Goal: Information Seeking & Learning: Find specific fact

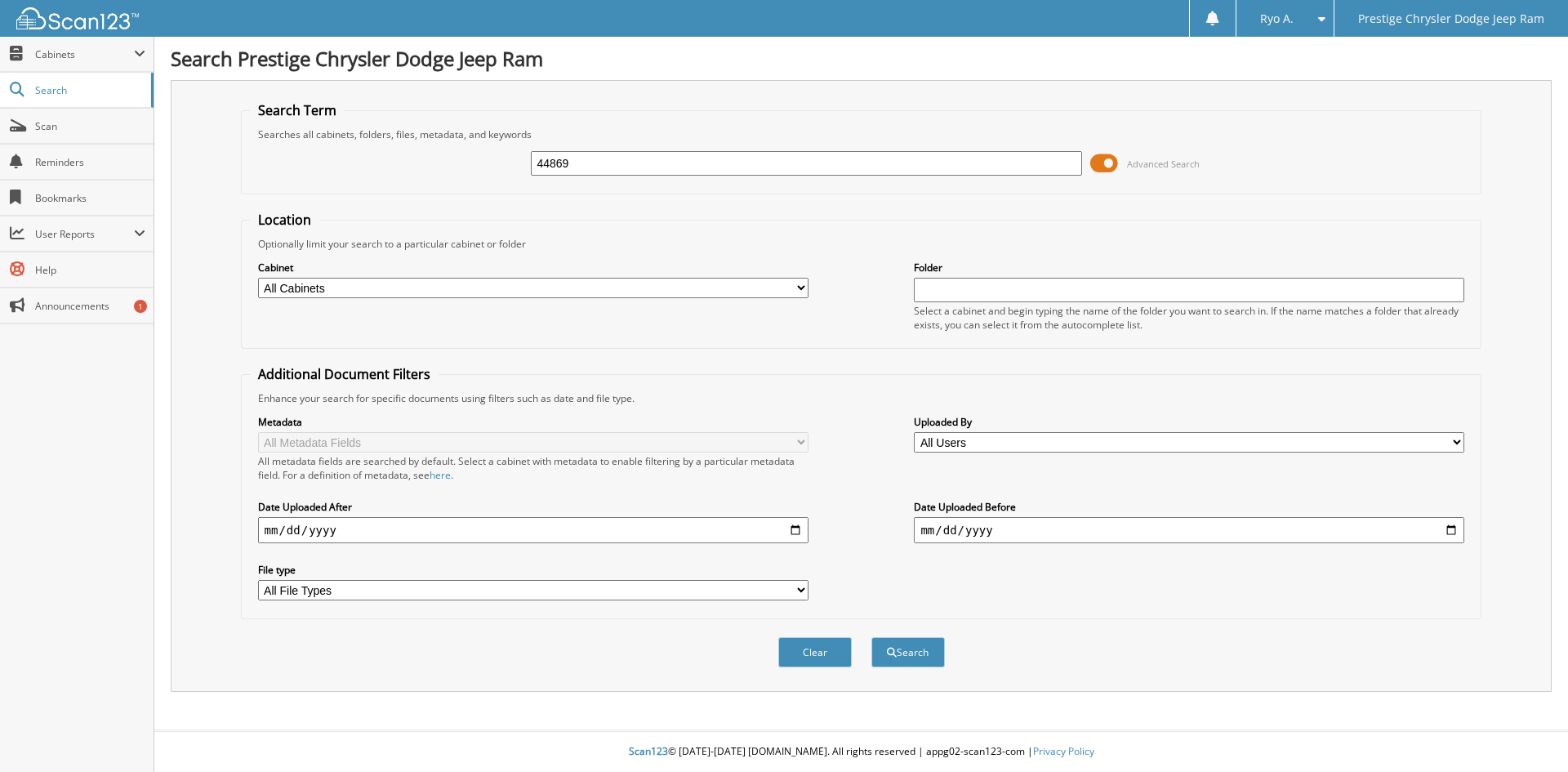
type input "44869"
click at [872, 637] on button "Search" at bounding box center [908, 652] width 73 height 31
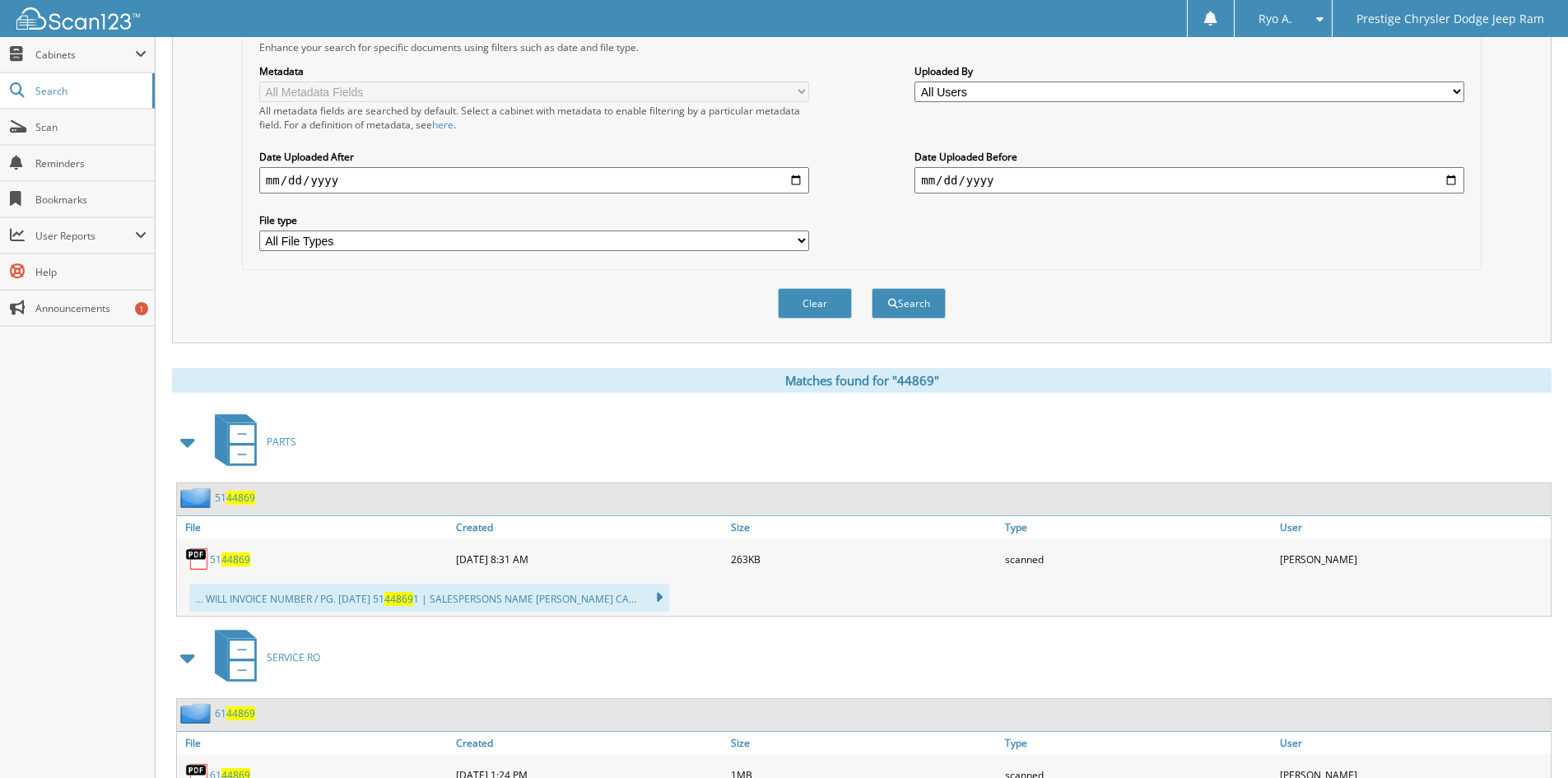
scroll to position [247, 0]
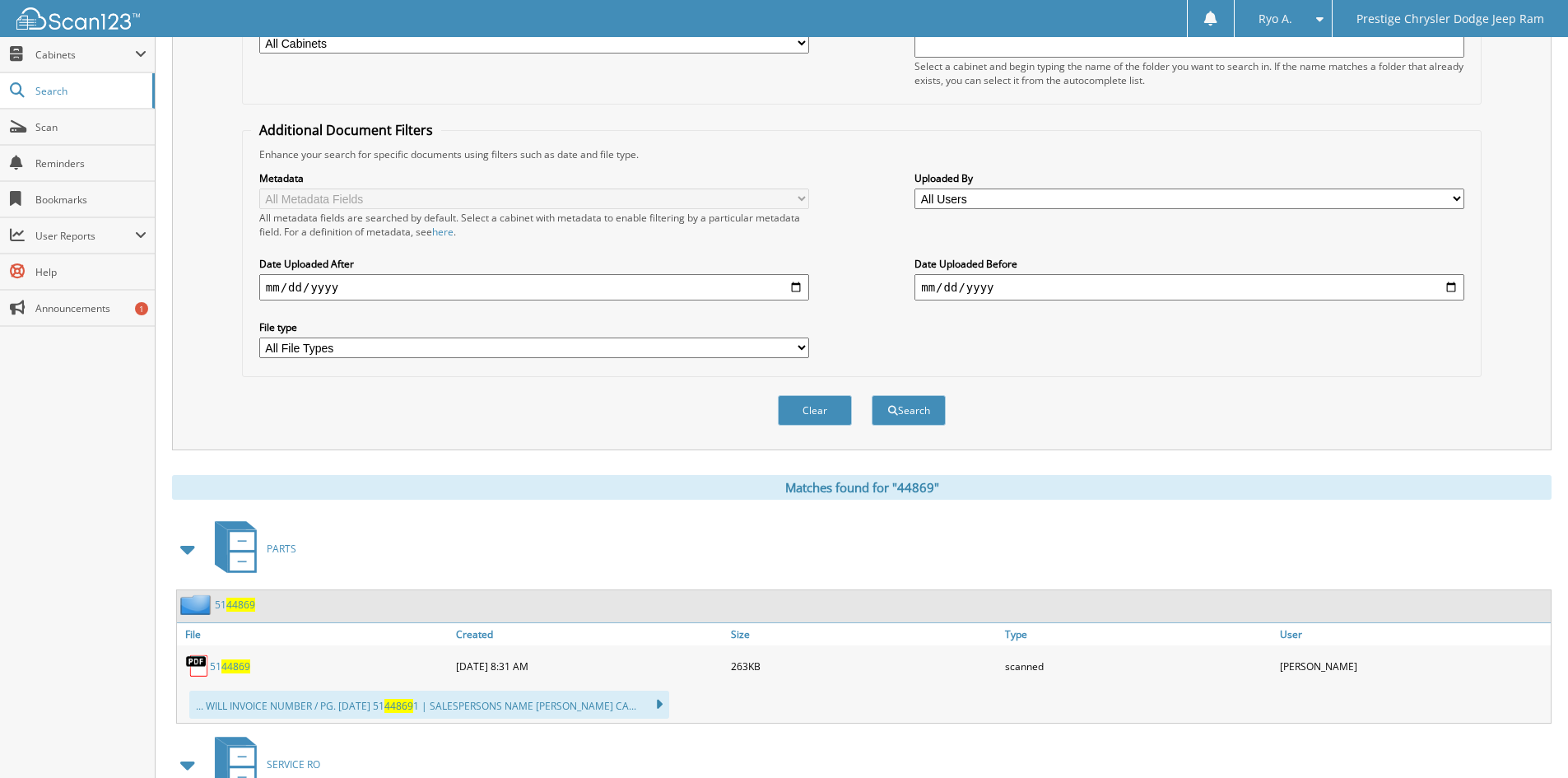
click at [300, 345] on select "All File Types PDF" at bounding box center [534, 347] width 550 height 21
click at [295, 351] on select "All File Types PDF" at bounding box center [534, 347] width 550 height 21
click at [338, 291] on input "date" at bounding box center [534, 287] width 550 height 27
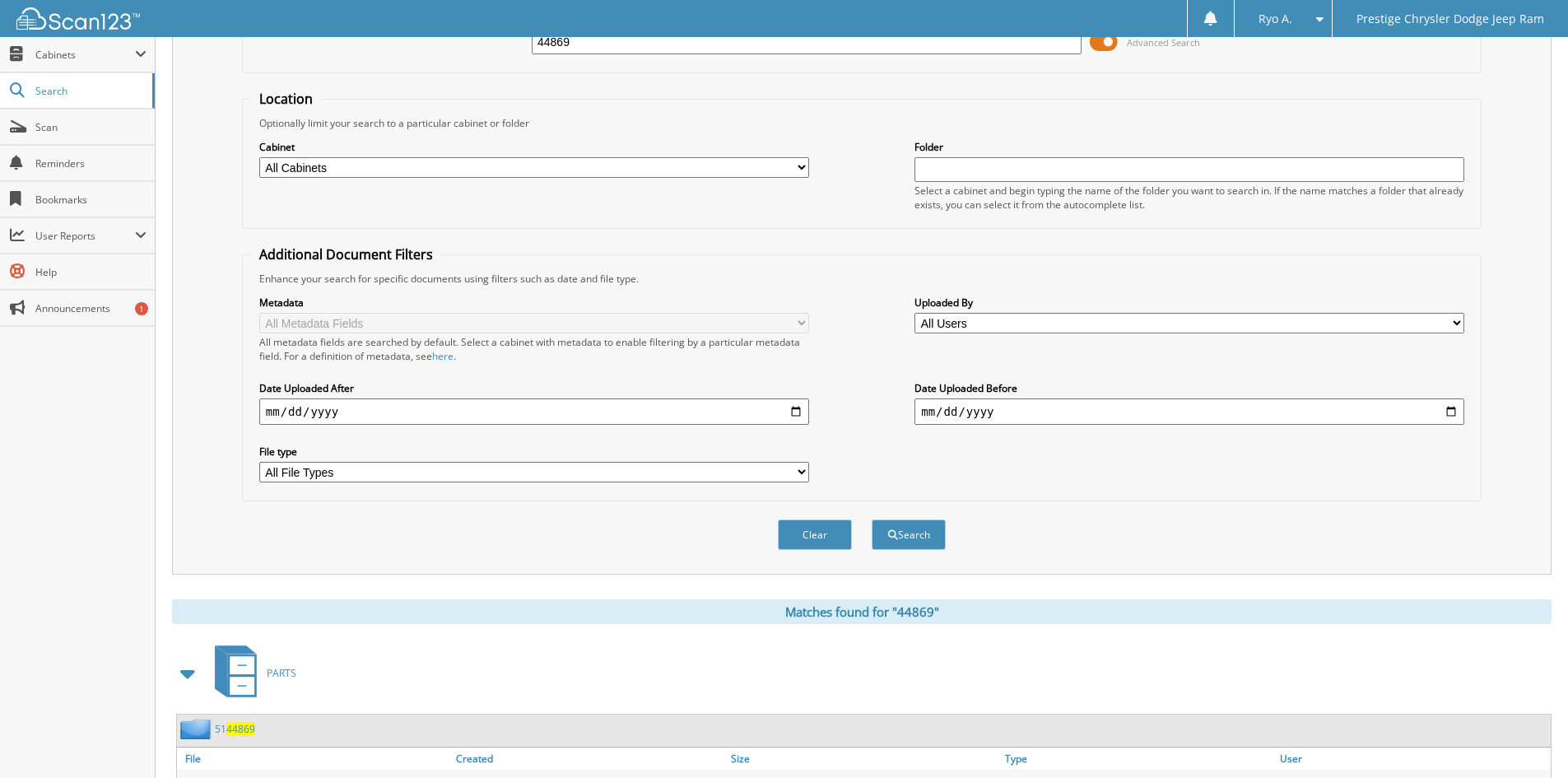
scroll to position [82, 0]
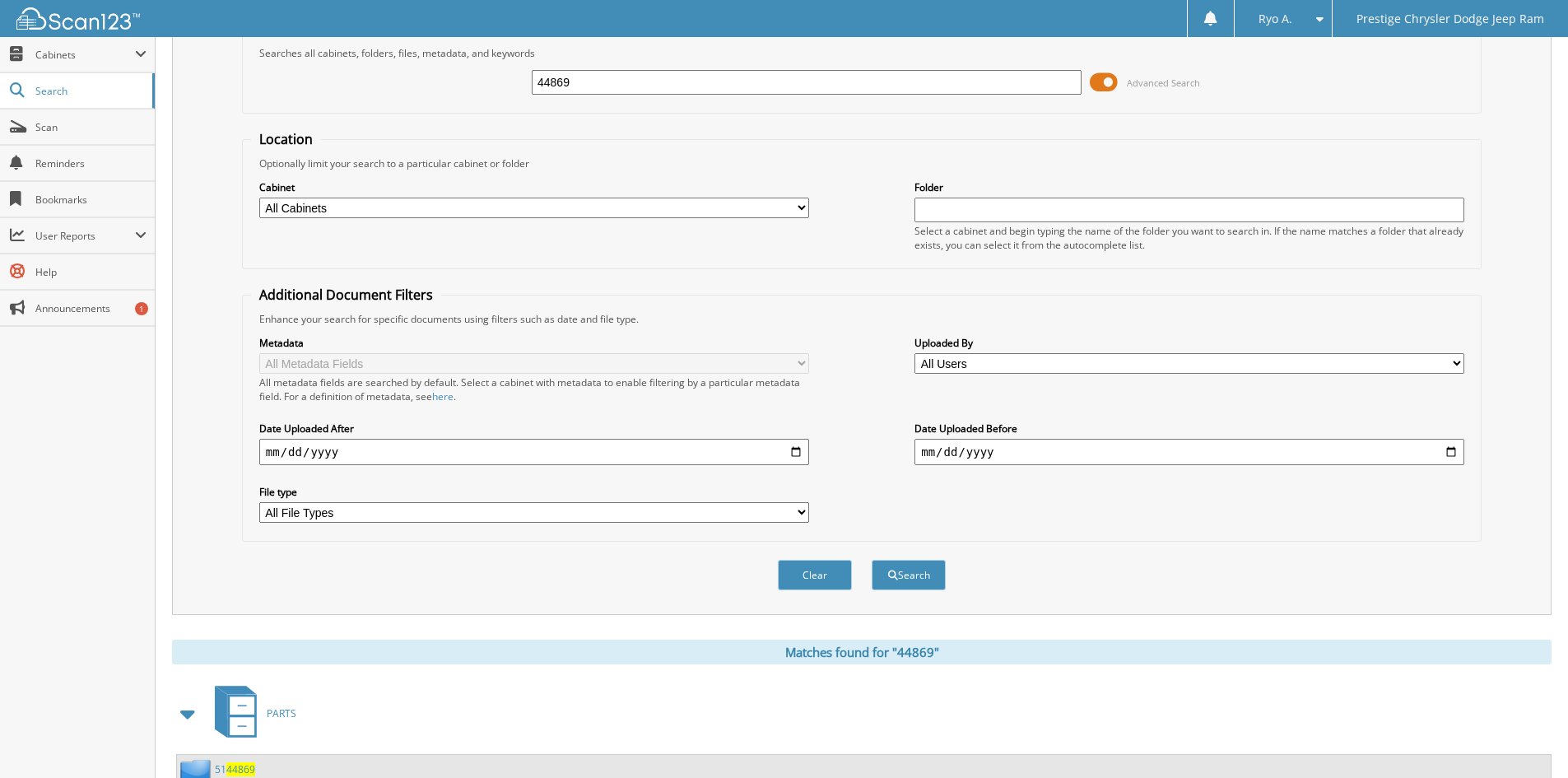
click at [847, 341] on div "Metadata All Metadata Fields All metadata fields are searched by default. Selec…" at bounding box center [862, 429] width 1221 height 207
click at [978, 375] on div "Uploaded By All Users Admin Dummy Alexis Aldaba anastasia vigil ANDREW RUNYON A…" at bounding box center [1189, 355] width 550 height 41
click at [986, 371] on select "All Users Admin Dummy [PERSON_NAME] [PERSON_NAME] [PERSON_NAME] [PERSON_NAME] […" at bounding box center [1189, 364] width 550 height 21
select select "72432"
click at [914, 353] on select "All Users Admin Dummy [PERSON_NAME] [PERSON_NAME] [PERSON_NAME] [PERSON_NAME] […" at bounding box center [1189, 364] width 550 height 21
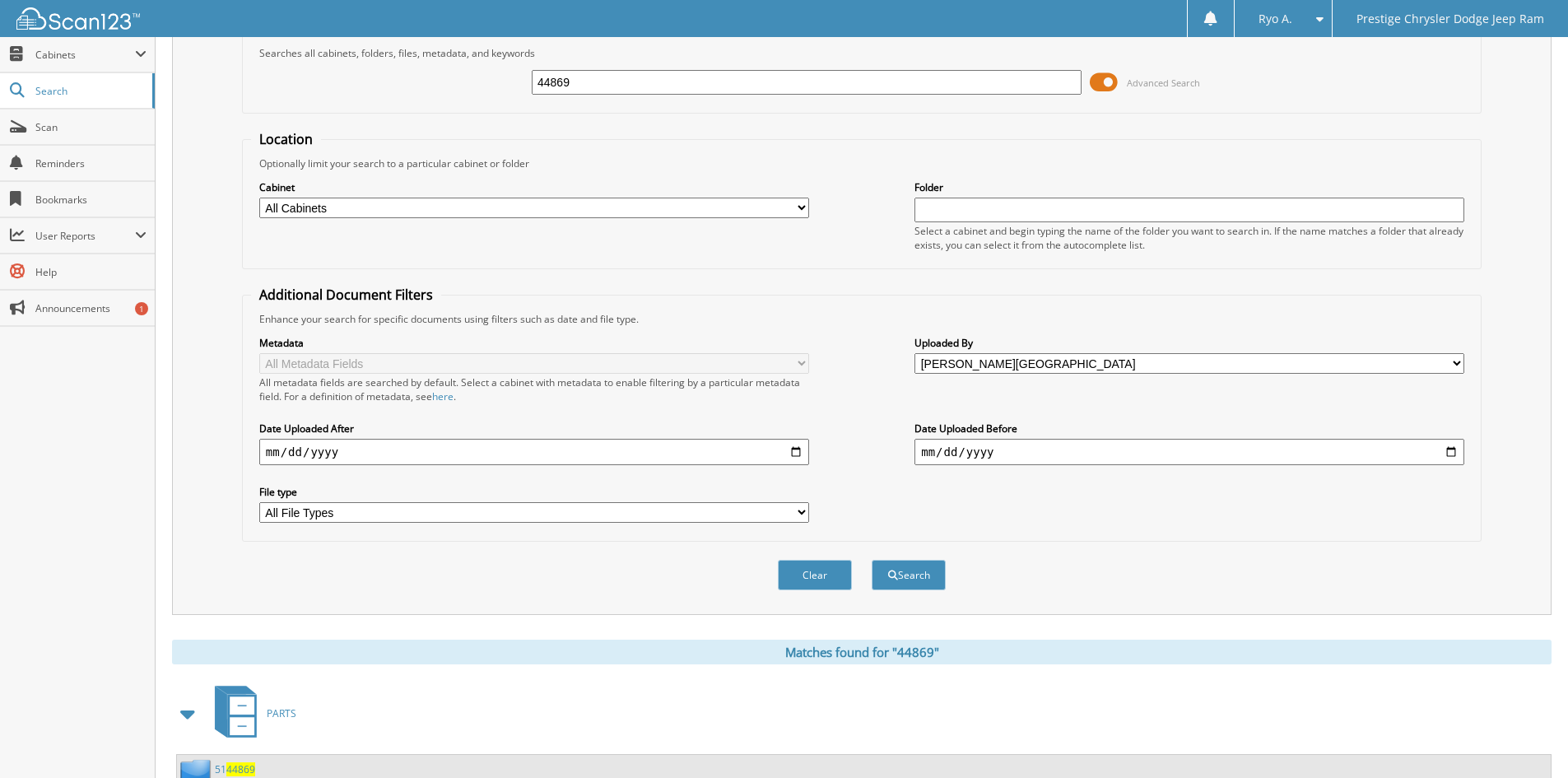
click at [567, 212] on select "All Cabinets ACCOUNTS PAYABLE ACCOUNTS RECEIVABLE CAR DEALS MISC PARTS SERVICE …" at bounding box center [534, 208] width 550 height 21
select select "33983"
click at [259, 197] on select "All Cabinets ACCOUNTS PAYABLE ACCOUNTS RECEIVABLE CAR DEALS MISC PARTS SERVICE …" at bounding box center [534, 208] width 550 height 21
click at [920, 576] on button "Search" at bounding box center [908, 576] width 74 height 31
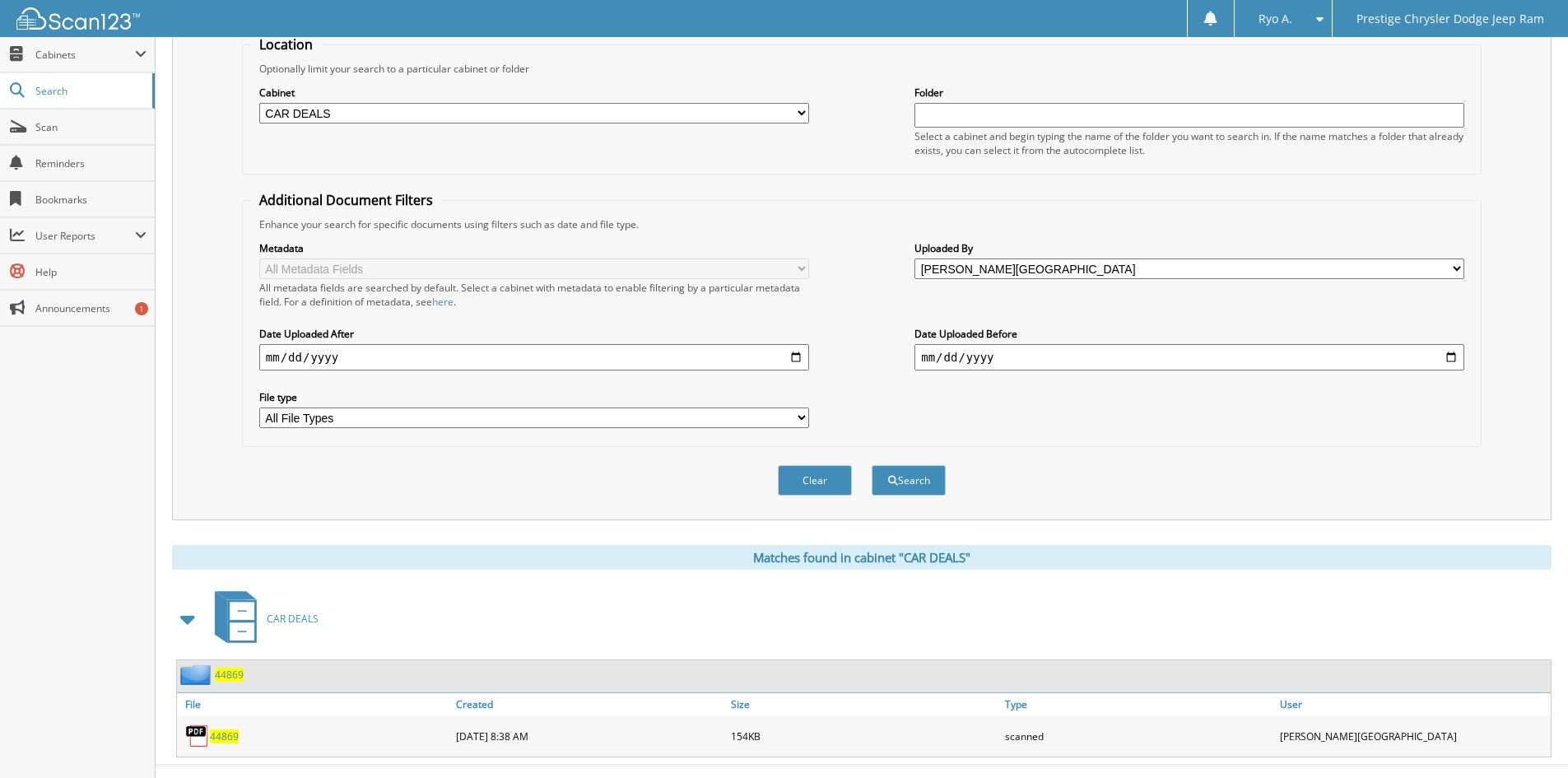
scroll to position [207, 0]
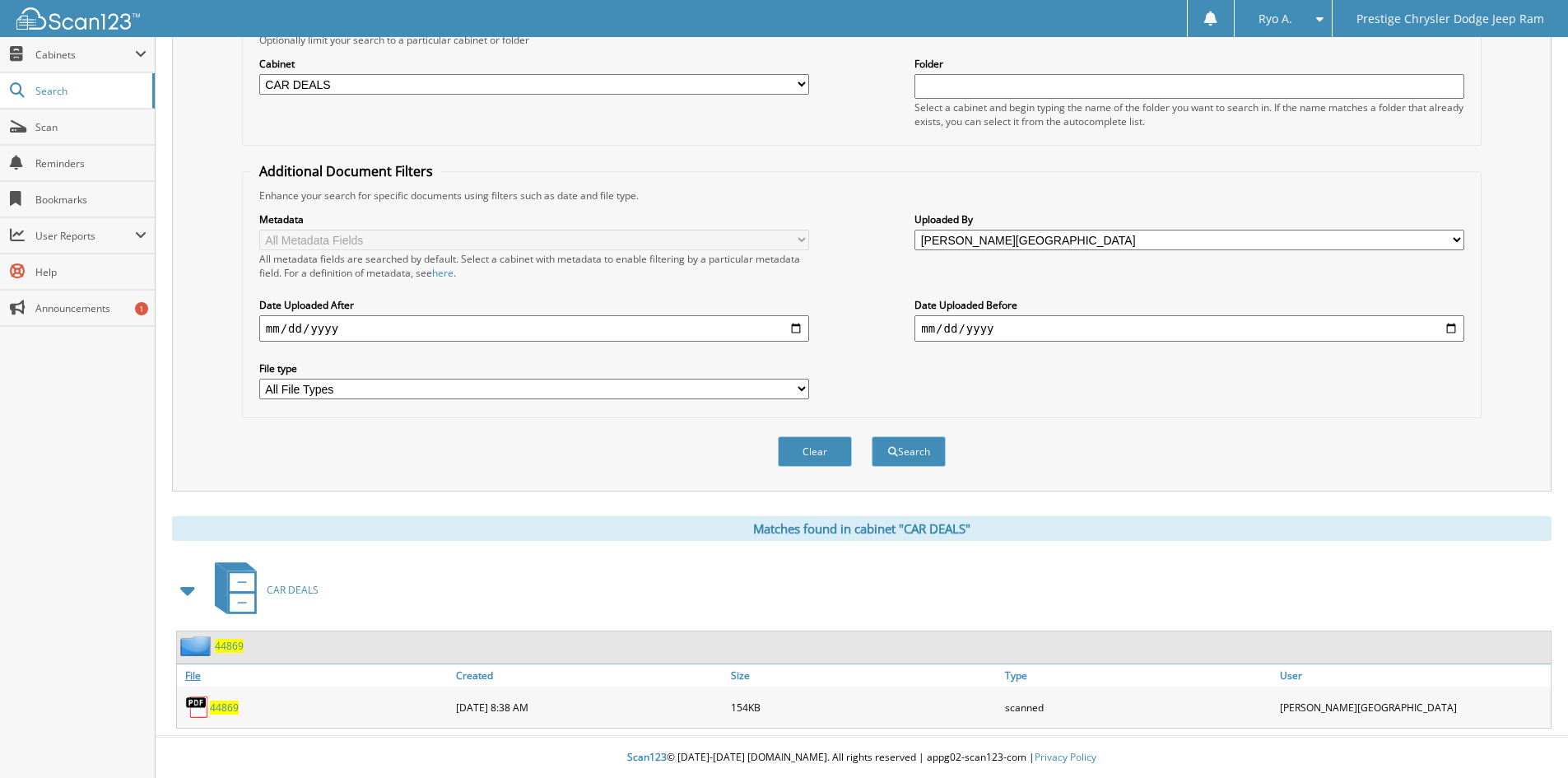
click at [193, 678] on link "File" at bounding box center [314, 675] width 275 height 22
click at [194, 672] on link "File" at bounding box center [314, 675] width 275 height 22
click at [220, 714] on span "44869" at bounding box center [225, 708] width 29 height 14
click at [68, 130] on link "Scan" at bounding box center [77, 127] width 154 height 35
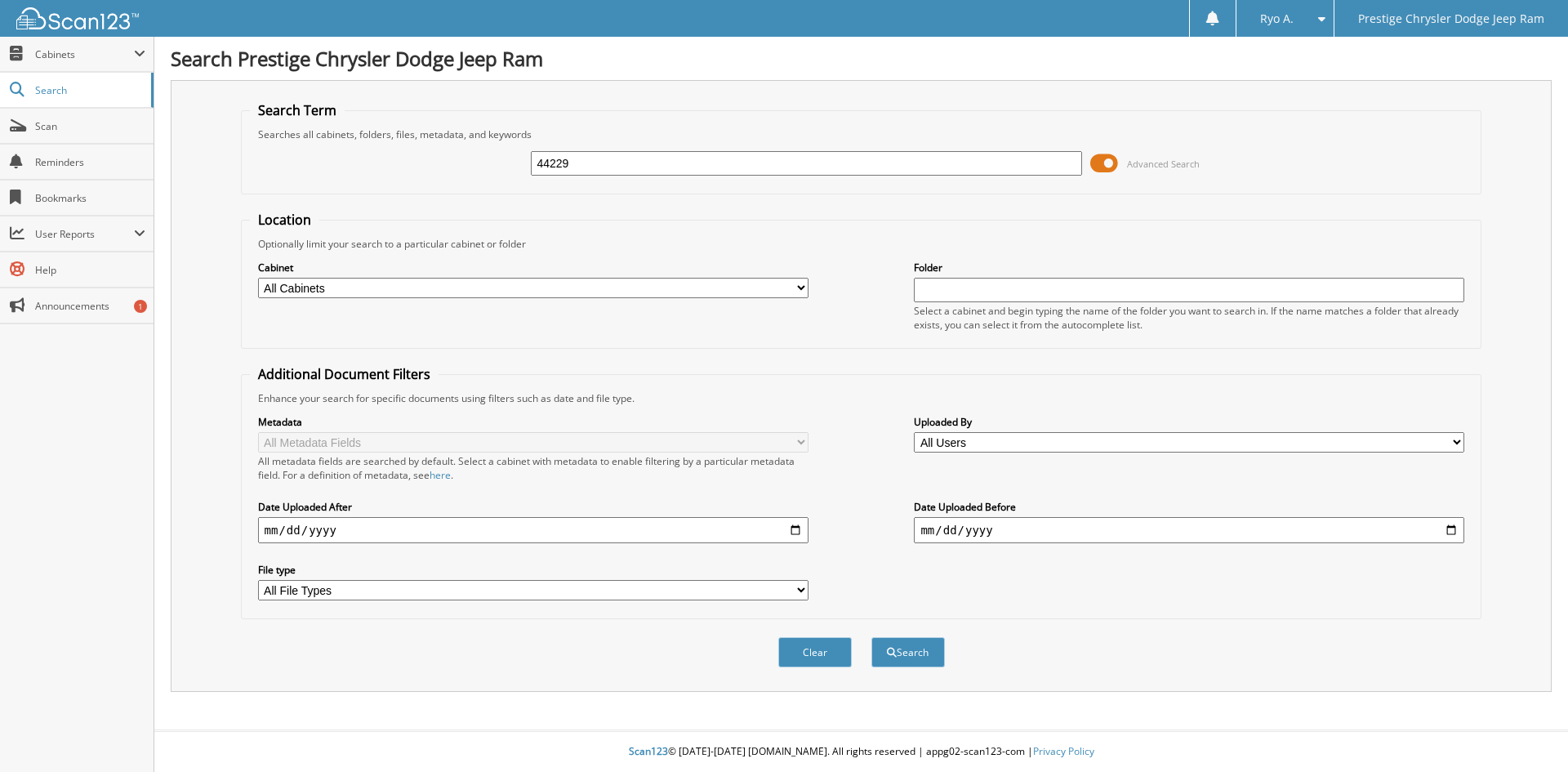
type input "44229"
click at [811, 315] on div "Cabinet All Cabinets ACCOUNTS PAYABLE ACCOUNTS RECEIVABLE CAR DEALS MISC PARTS" at bounding box center [861, 295] width 1223 height 89
click at [800, 292] on select "All Cabinets ACCOUNTS PAYABLE ACCOUNTS RECEIVABLE CAR DEALS MISC PARTS SERVICE …" at bounding box center [533, 288] width 551 height 20
select select "33983"
click at [258, 277] on select "All Cabinets ACCOUNTS PAYABLE ACCOUNTS RECEIVABLE CAR DEALS MISC PARTS SERVICE …" at bounding box center [533, 288] width 551 height 20
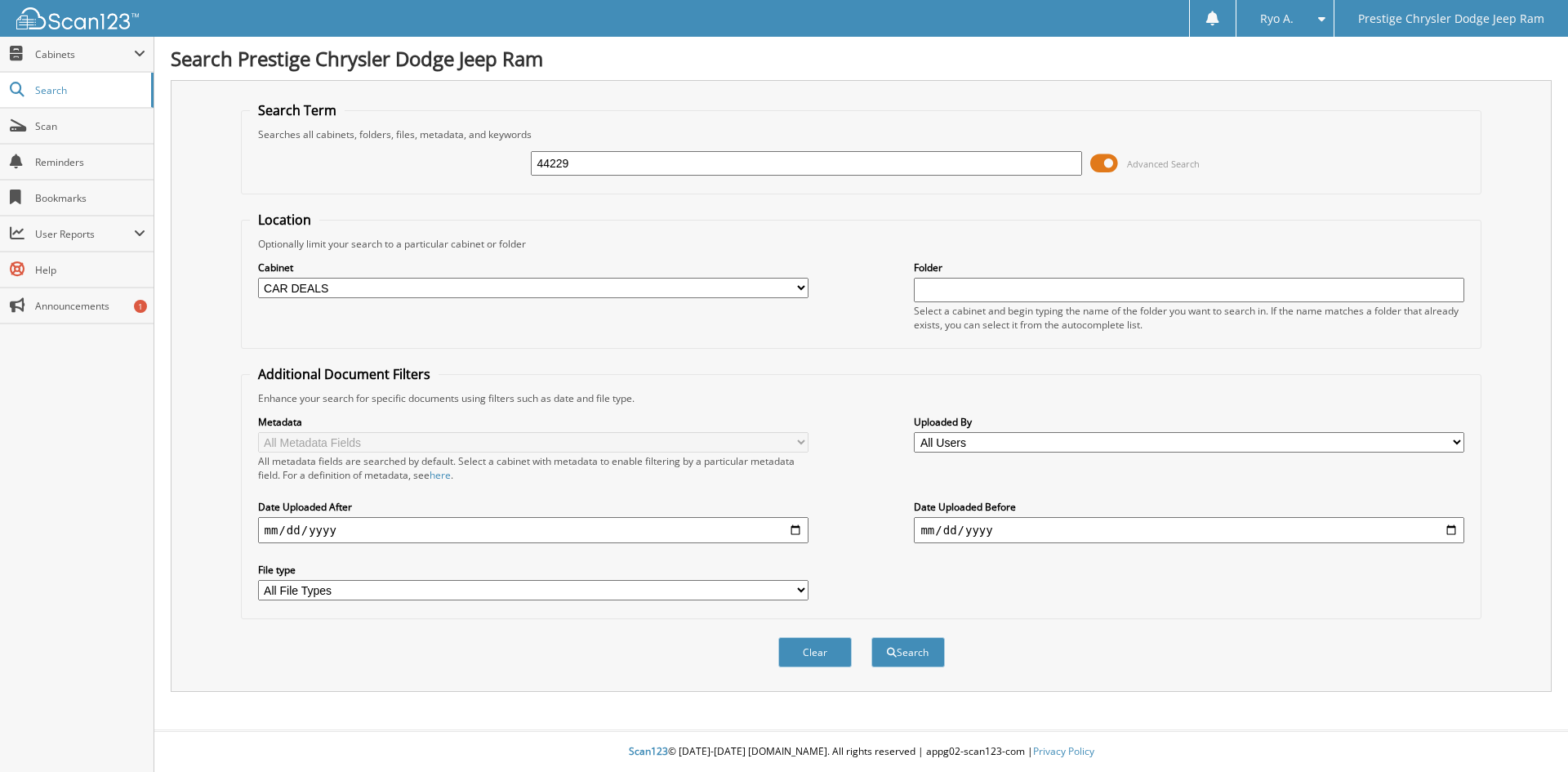
click at [1003, 437] on select "All Users Admin Dummy [PERSON_NAME] [PERSON_NAME] [PERSON_NAME] [PERSON_NAME] […" at bounding box center [1189, 443] width 551 height 20
select select "72432"
click at [914, 432] on select "All Users Admin Dummy [PERSON_NAME] [PERSON_NAME] [PERSON_NAME] [PERSON_NAME] […" at bounding box center [1189, 443] width 551 height 20
drag, startPoint x: 819, startPoint y: 647, endPoint x: 1014, endPoint y: 516, distance: 234.9
click at [1014, 516] on form "Search Term Searches all cabinets, folders, files, metadata, and keywords 44229…" at bounding box center [861, 393] width 1242 height 584
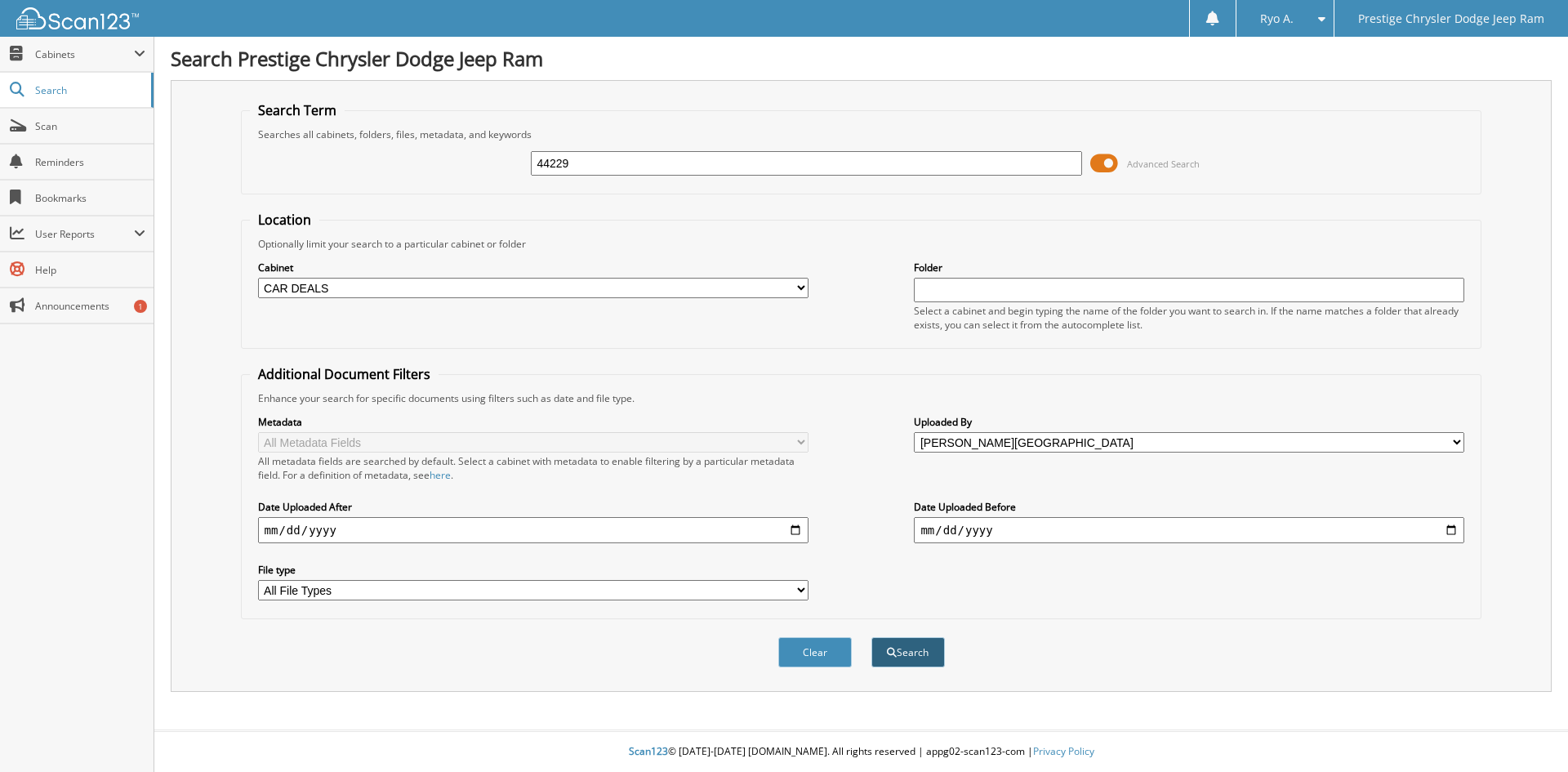
click at [936, 646] on button "Search" at bounding box center [908, 652] width 73 height 31
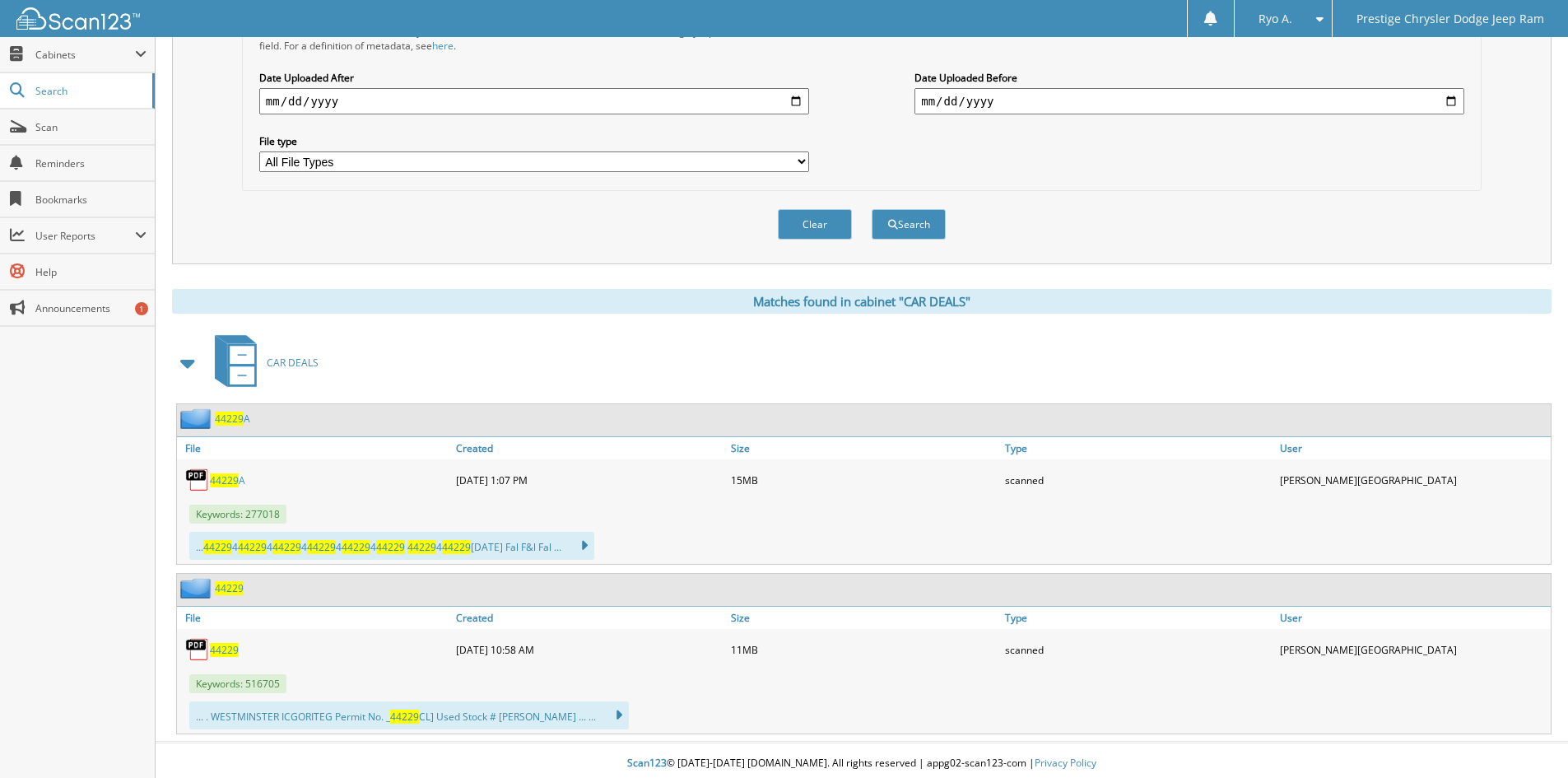
scroll to position [439, 0]
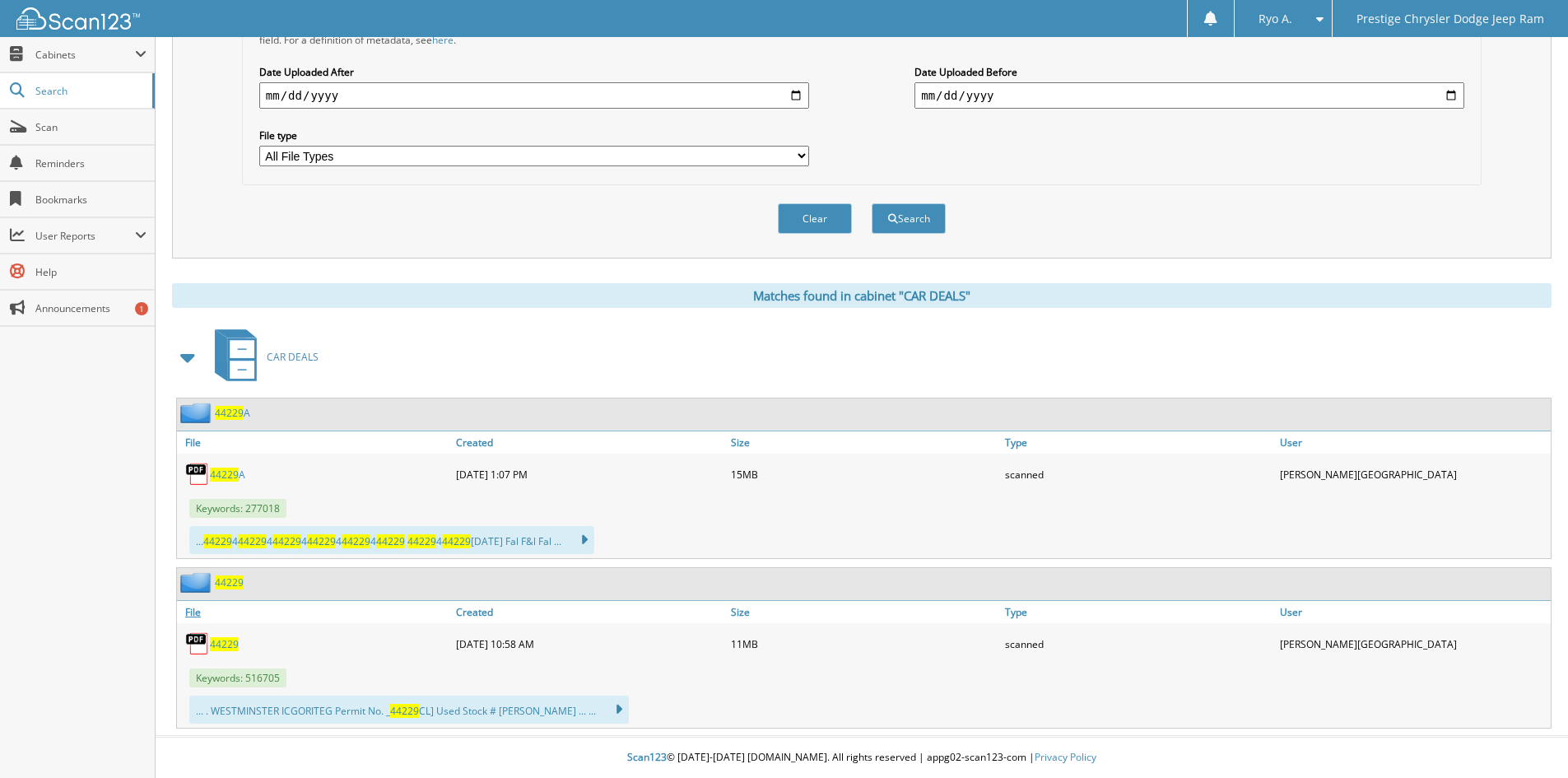
click at [190, 608] on link "File" at bounding box center [314, 612] width 275 height 22
click at [207, 610] on link "File" at bounding box center [314, 612] width 275 height 22
click at [232, 660] on div "44229 06-06-2025 10:58 AM 11MB scanned" at bounding box center [864, 643] width 1374 height 41
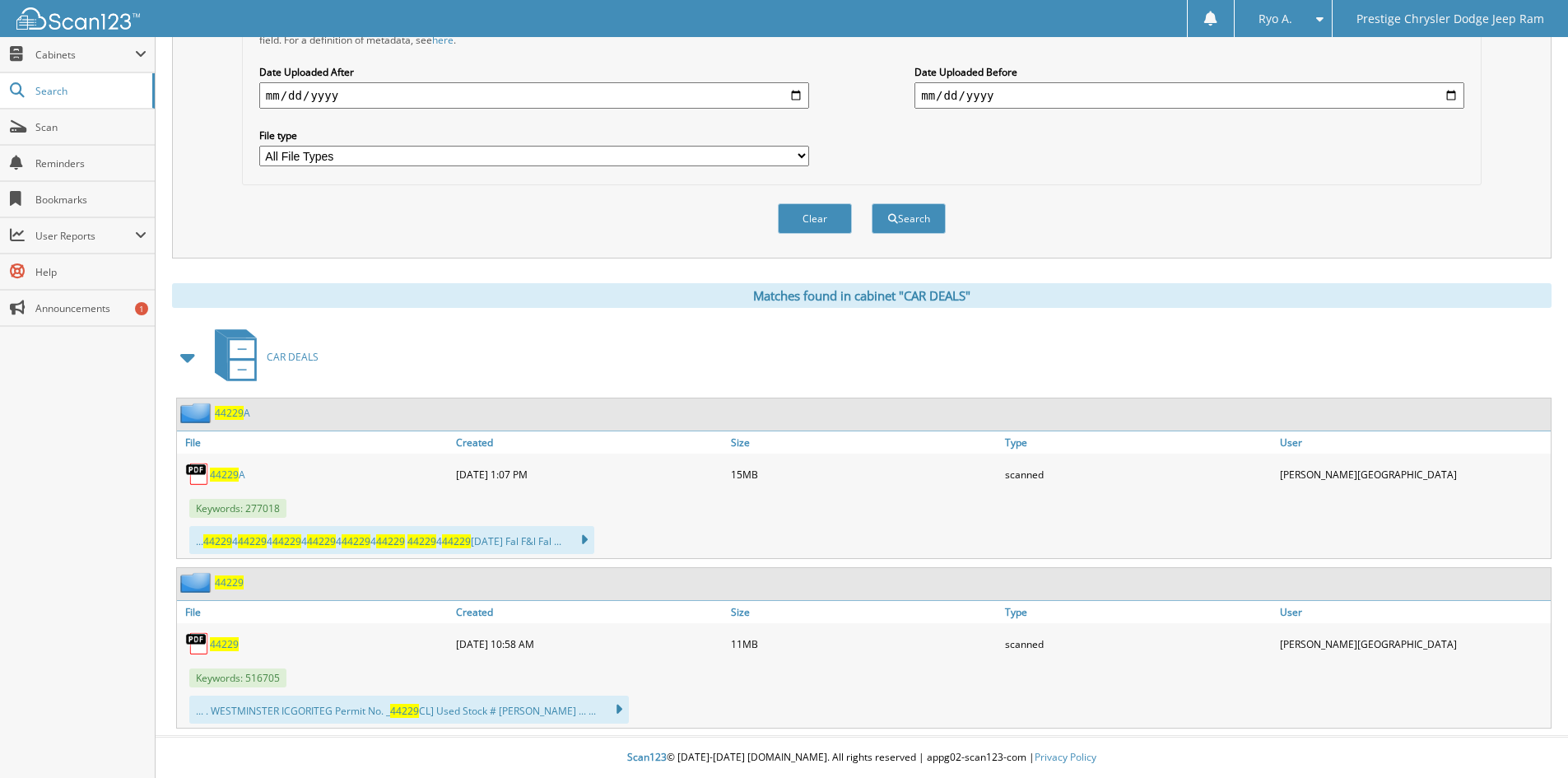
click at [214, 637] on link "44229" at bounding box center [225, 644] width 29 height 14
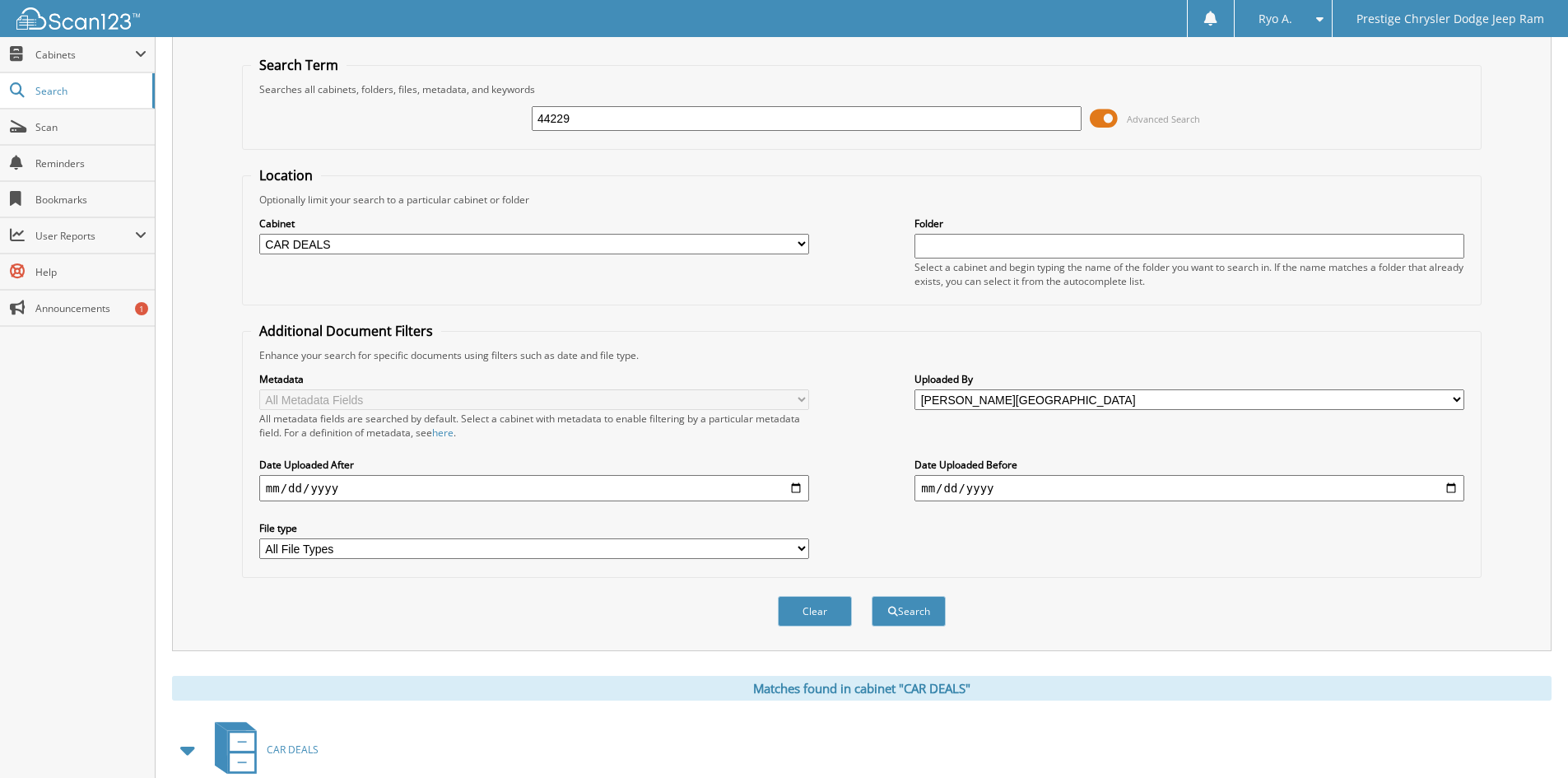
scroll to position [0, 0]
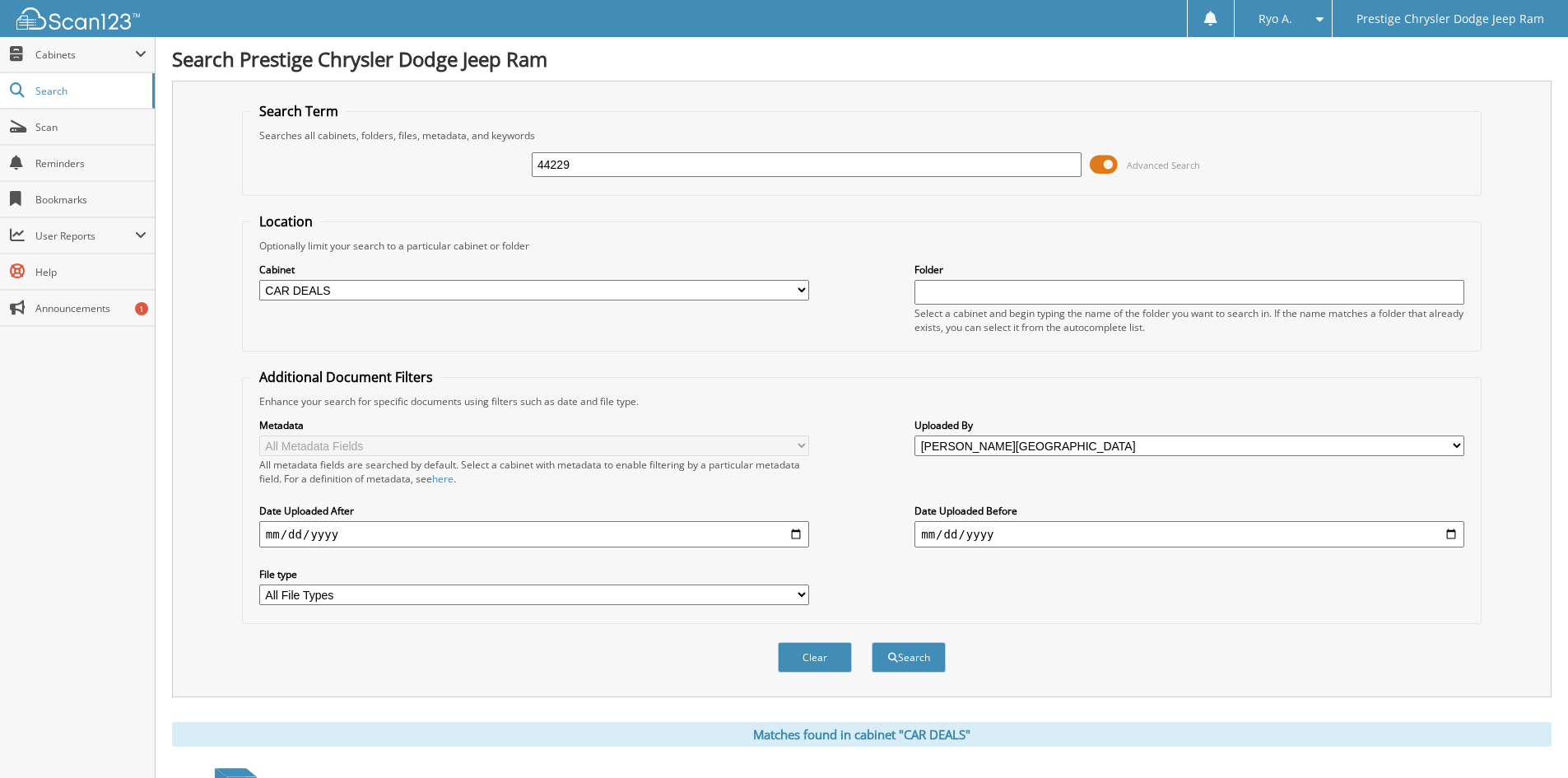
drag, startPoint x: 589, startPoint y: 160, endPoint x: 450, endPoint y: 185, distance: 141.2
click at [451, 185] on div "44229 Advanced Search" at bounding box center [862, 165] width 1221 height 45
type input "LAUREL TATE"
click at [776, 295] on select "All Cabinets ACCOUNTS PAYABLE ACCOUNTS RECEIVABLE CAR DEALS MISC PARTS SERVICE …" at bounding box center [534, 290] width 550 height 21
select select
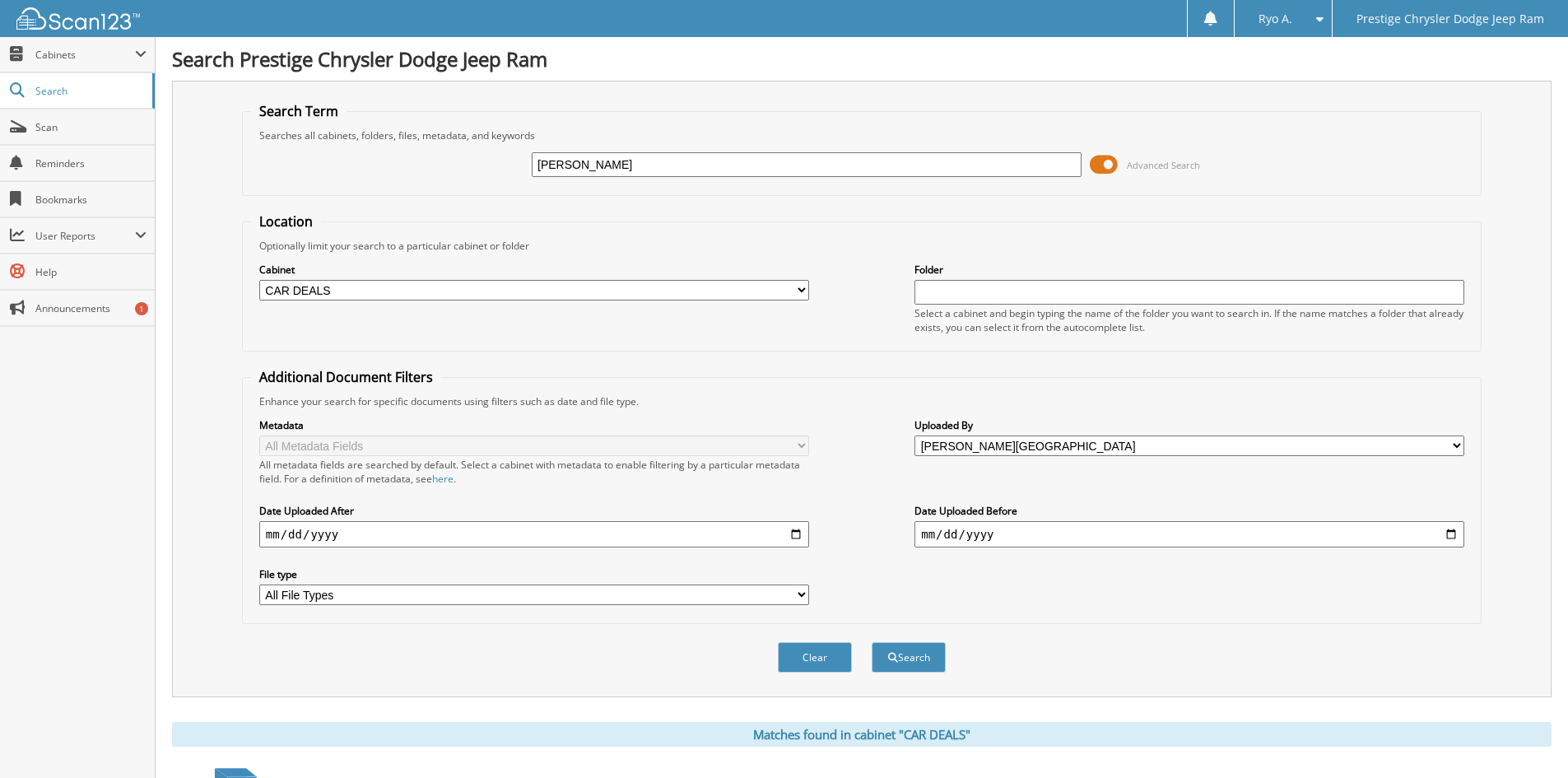
click at [259, 280] on select "All Cabinets ACCOUNTS PAYABLE ACCOUNTS RECEIVABLE CAR DEALS MISC PARTS SERVICE …" at bounding box center [534, 290] width 550 height 21
click at [961, 442] on select "All Users Admin Dummy [PERSON_NAME] [PERSON_NAME] [PERSON_NAME] [PERSON_NAME] […" at bounding box center [1189, 446] width 550 height 21
click at [33, 142] on link "Scan" at bounding box center [77, 127] width 154 height 35
